Goal: Task Accomplishment & Management: Use online tool/utility

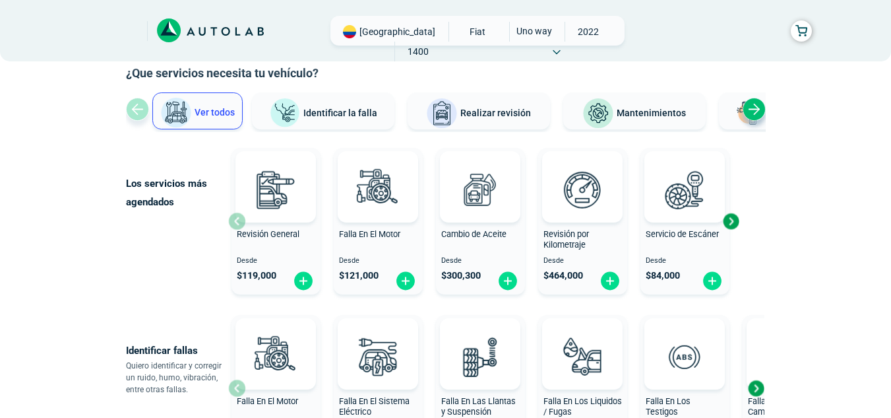
scroll to position [71, 0]
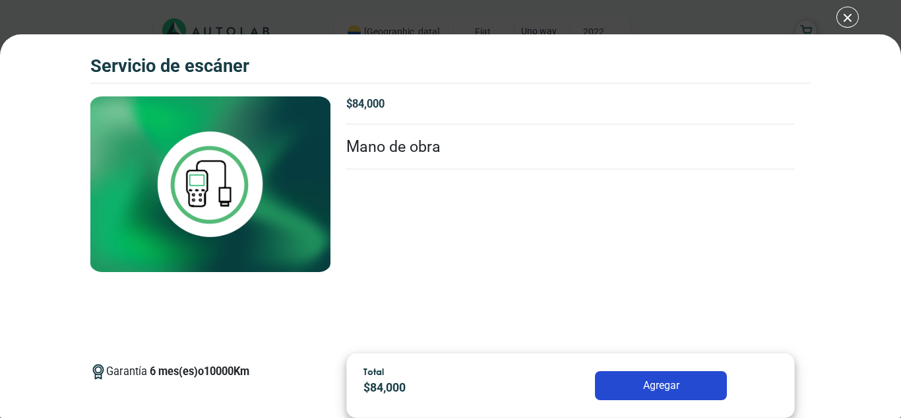
click at [851, 24] on div "Servicio de escáner Servicio de escáner Garantía 6" at bounding box center [450, 209] width 901 height 418
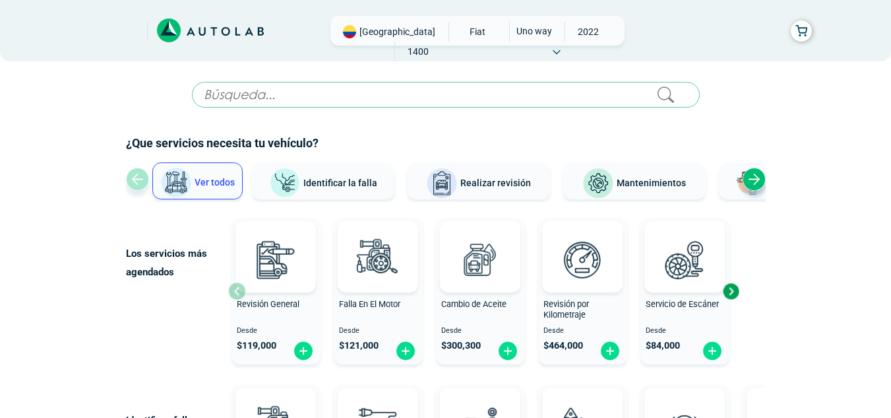
click at [343, 170] on button "Identificar la falla" at bounding box center [323, 180] width 143 height 37
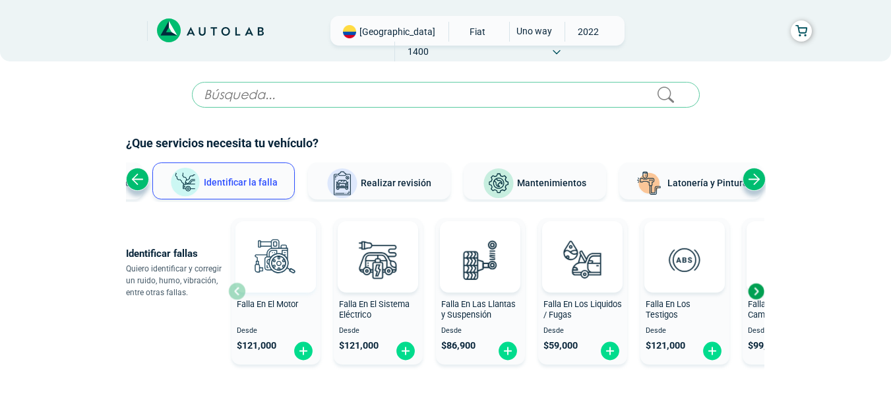
click at [298, 280] on img at bounding box center [276, 259] width 58 height 58
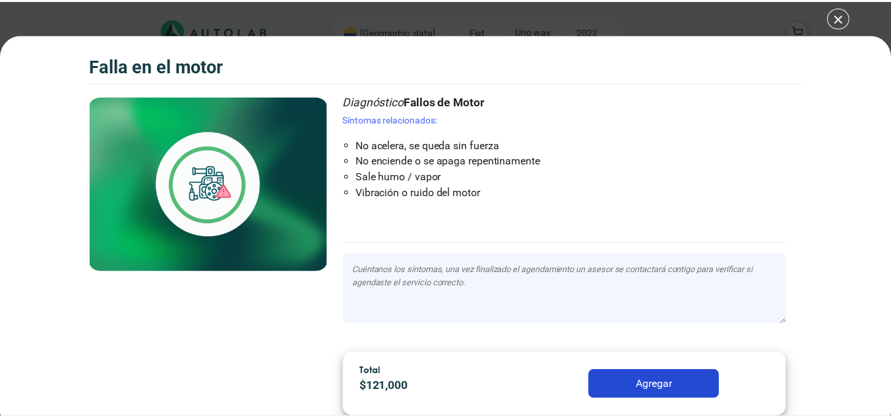
scroll to position [63, 0]
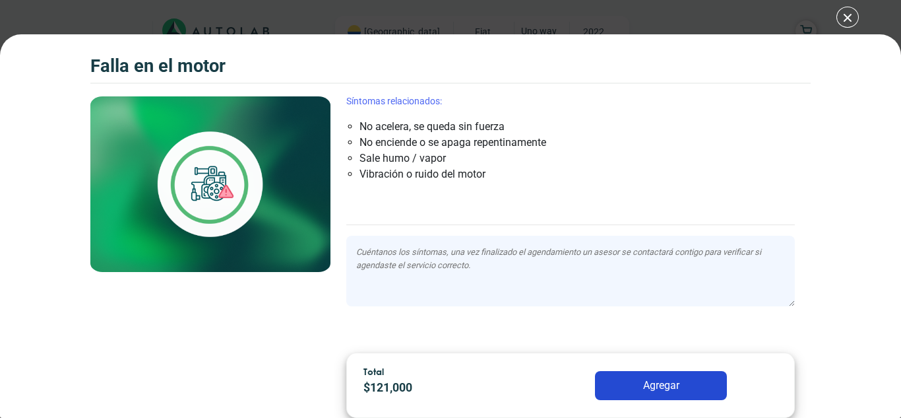
click at [852, 18] on div "Falla en el Motor Falla en el Motor Falla en el Motor" at bounding box center [450, 209] width 901 height 418
